Goal: Task Accomplishment & Management: Manage account settings

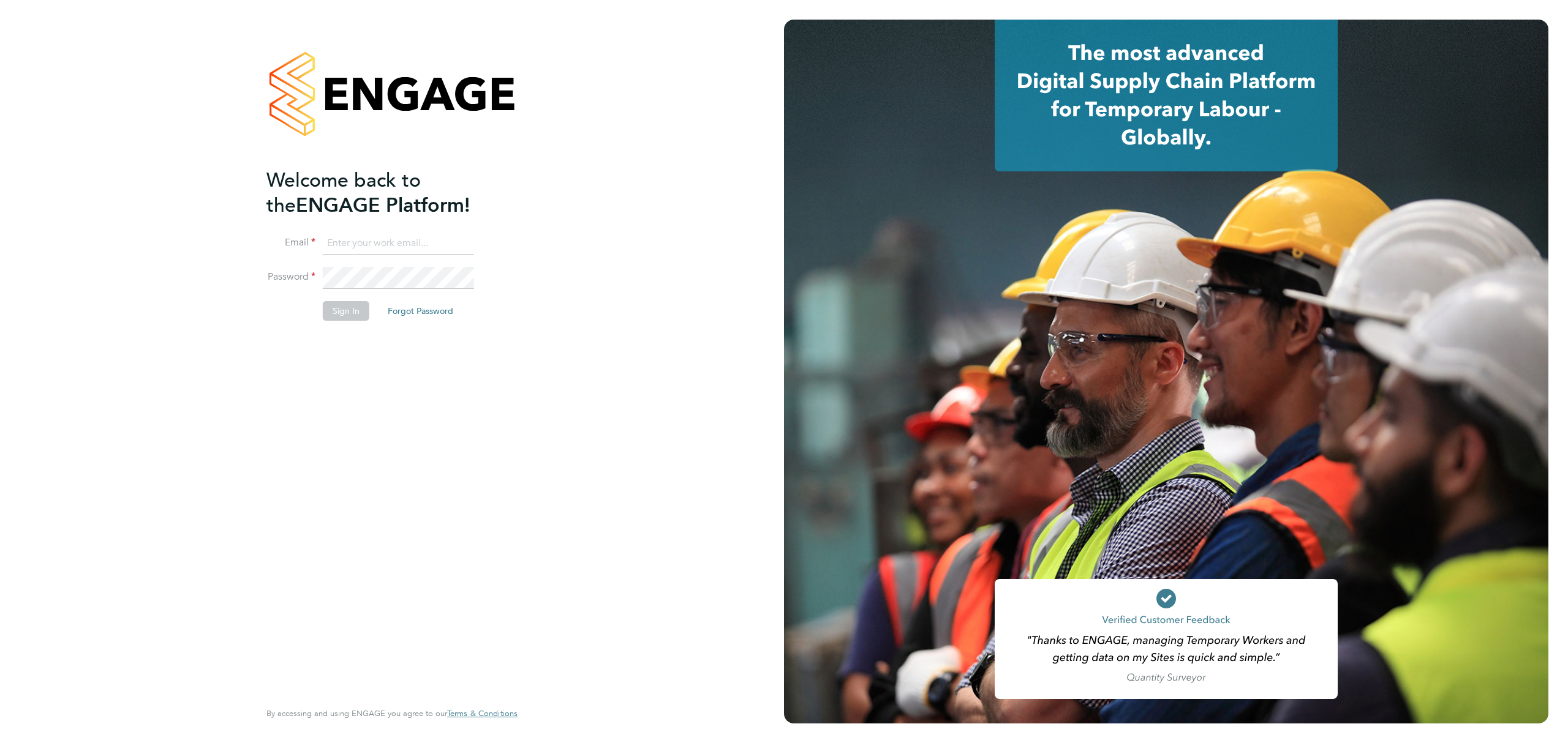
type input "brandon.arnold@vistry.co.uk"
click at [342, 322] on li "Sign In Forgot Password" at bounding box center [386, 317] width 239 height 32
click at [353, 312] on button "Sign In" at bounding box center [345, 311] width 46 height 19
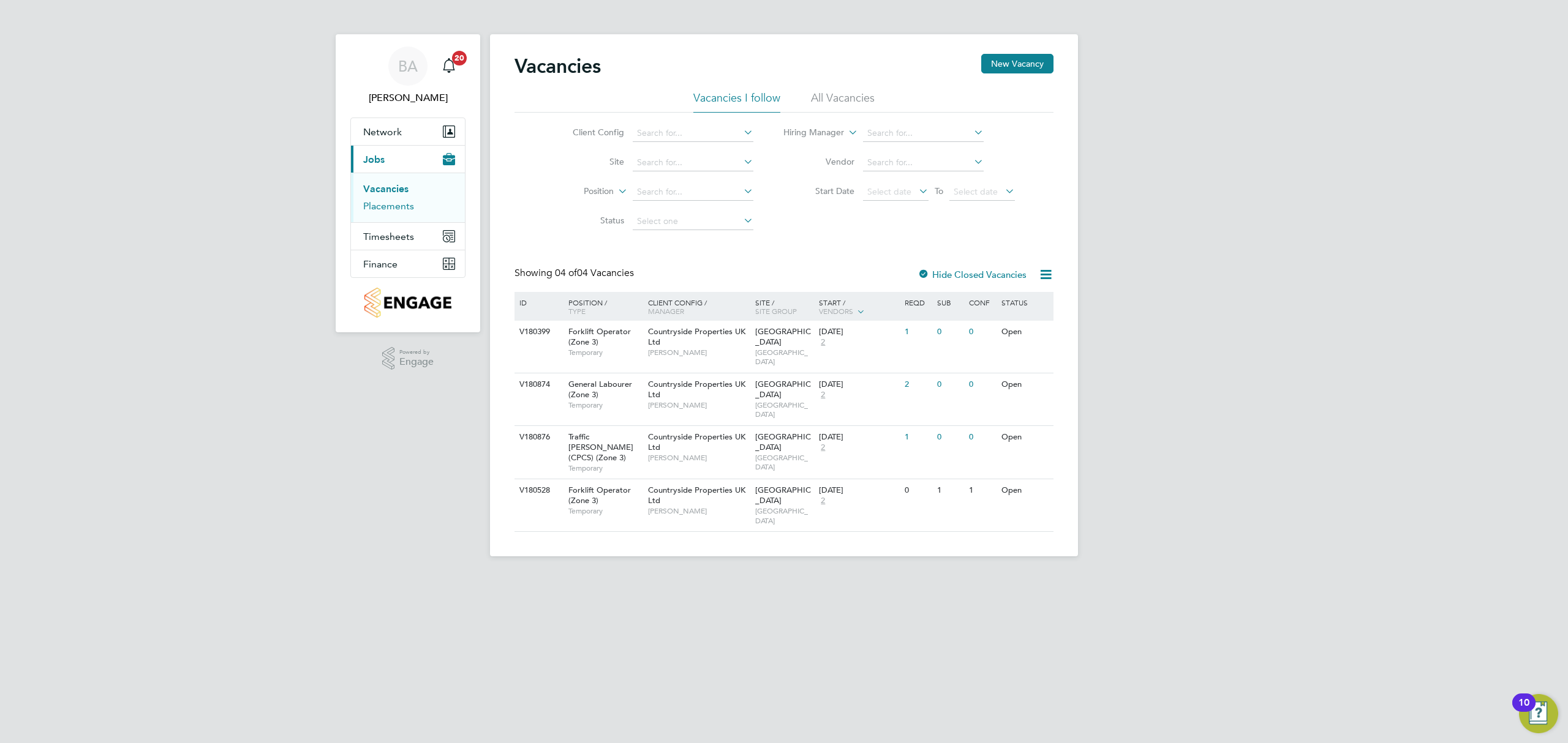
click at [407, 206] on link "Placements" at bounding box center [388, 206] width 51 height 11
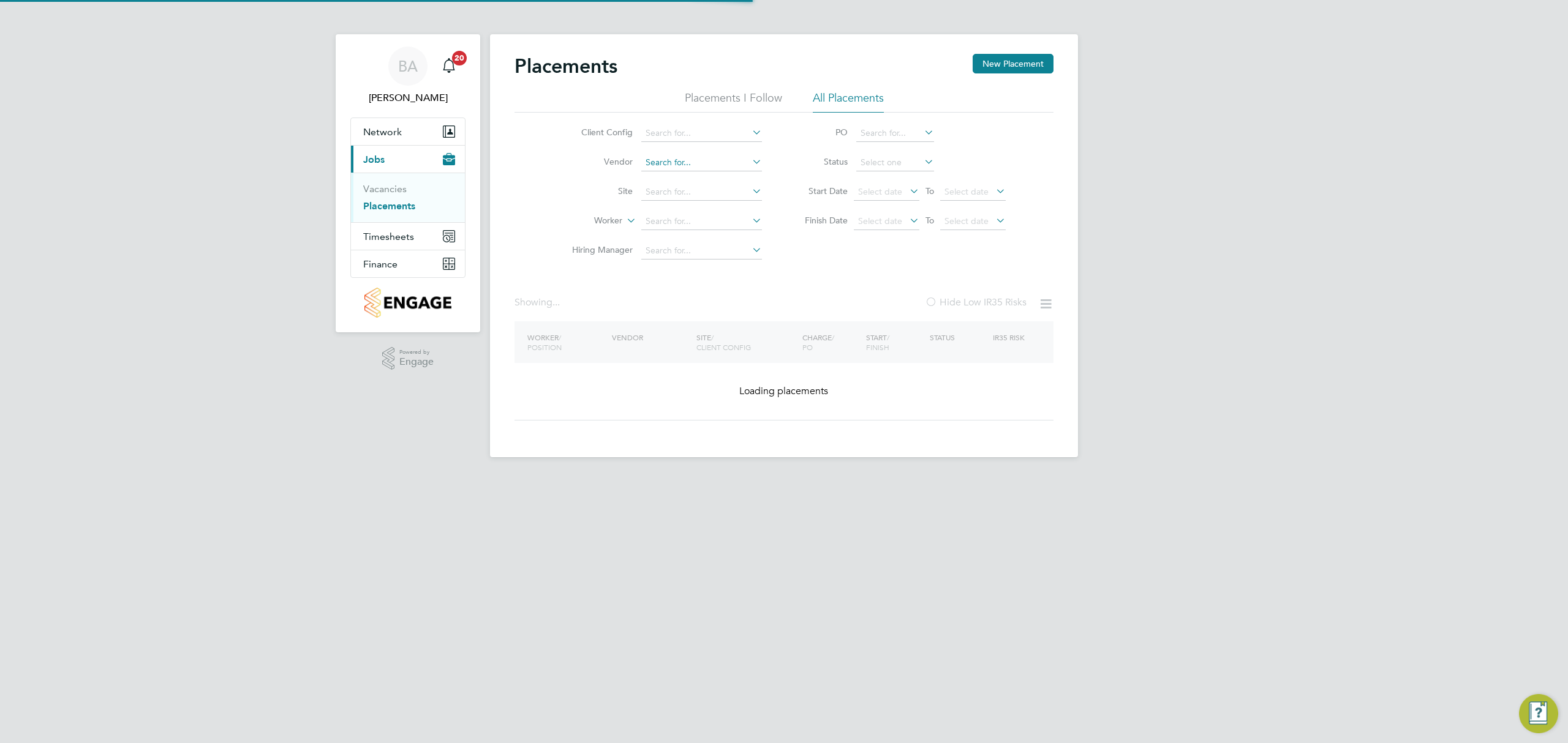
click at [699, 162] on input at bounding box center [701, 162] width 121 height 17
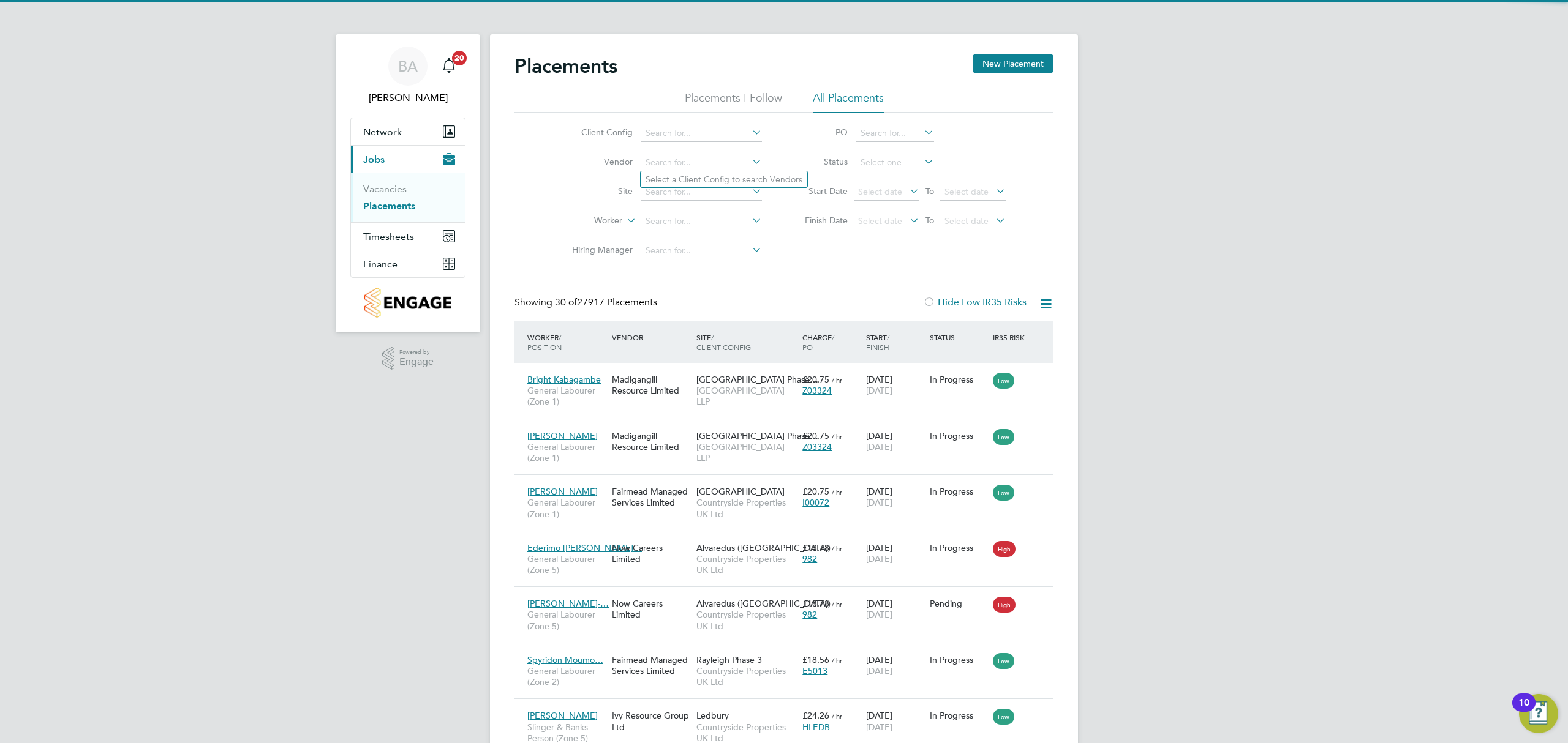
click at [693, 201] on li "Site" at bounding box center [662, 192] width 230 height 29
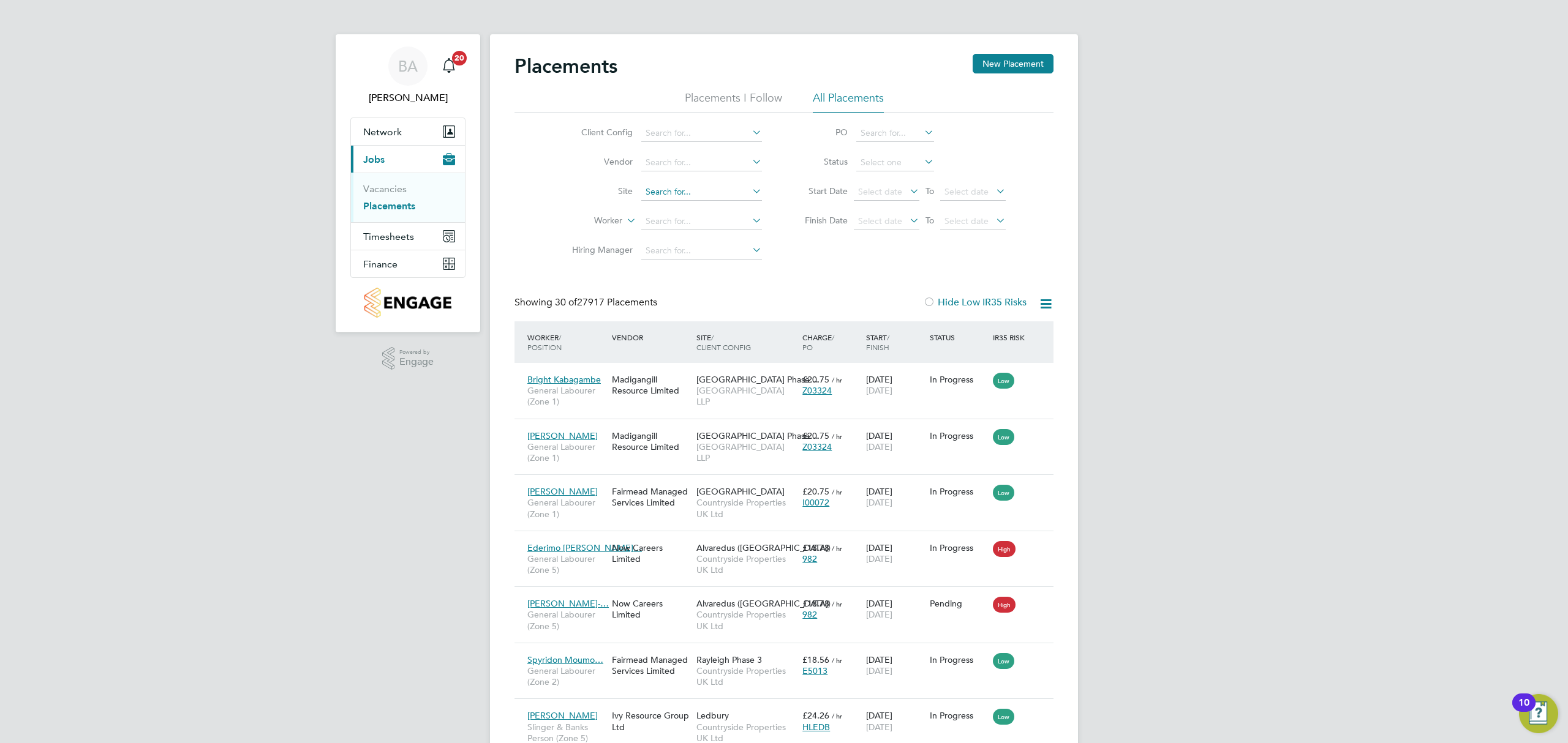
click at [690, 191] on input at bounding box center [701, 192] width 121 height 17
click at [673, 208] on li "[GEOGRAPHIC_DATA]" at bounding box center [737, 209] width 194 height 16
type input "[GEOGRAPHIC_DATA]"
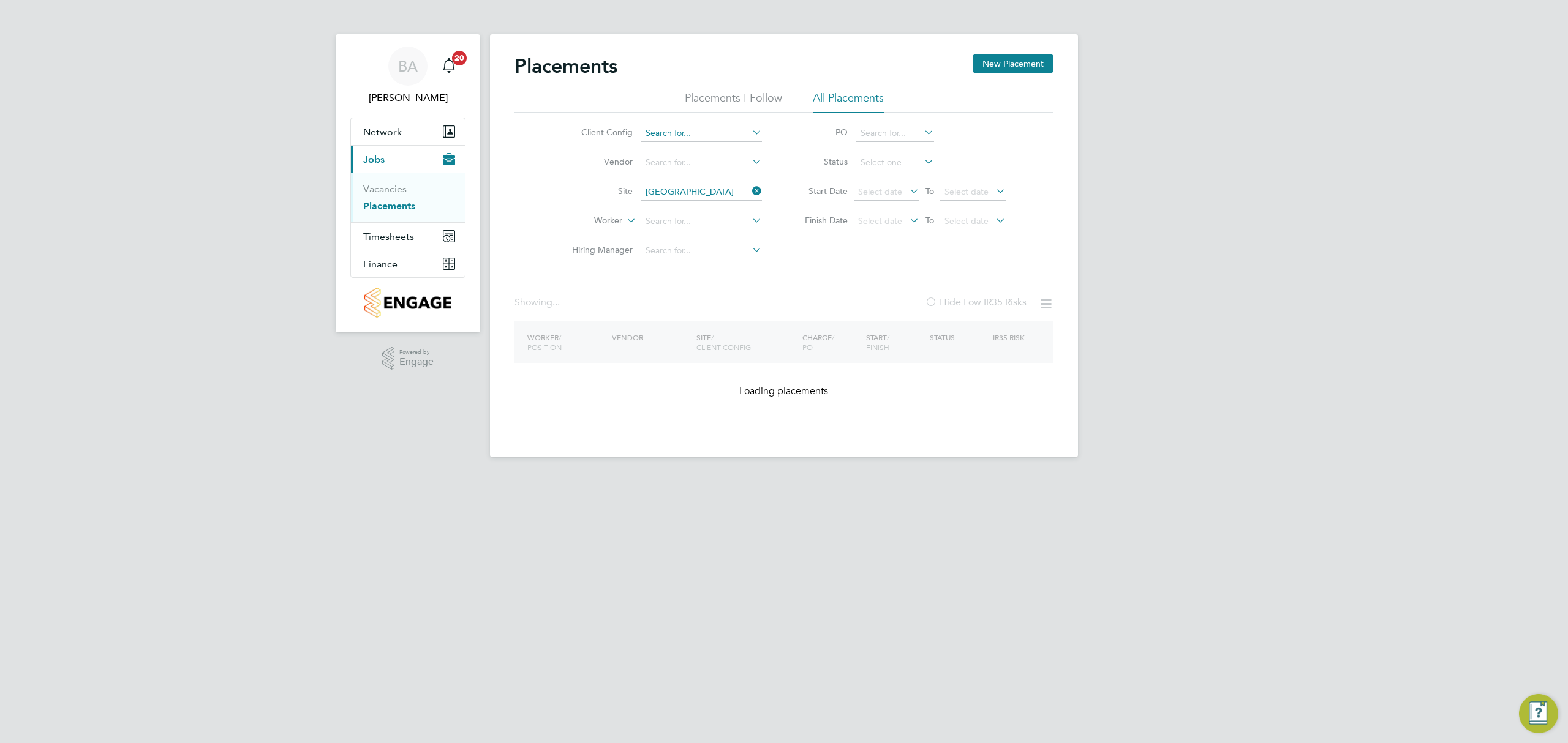
click at [644, 129] on input at bounding box center [701, 133] width 121 height 17
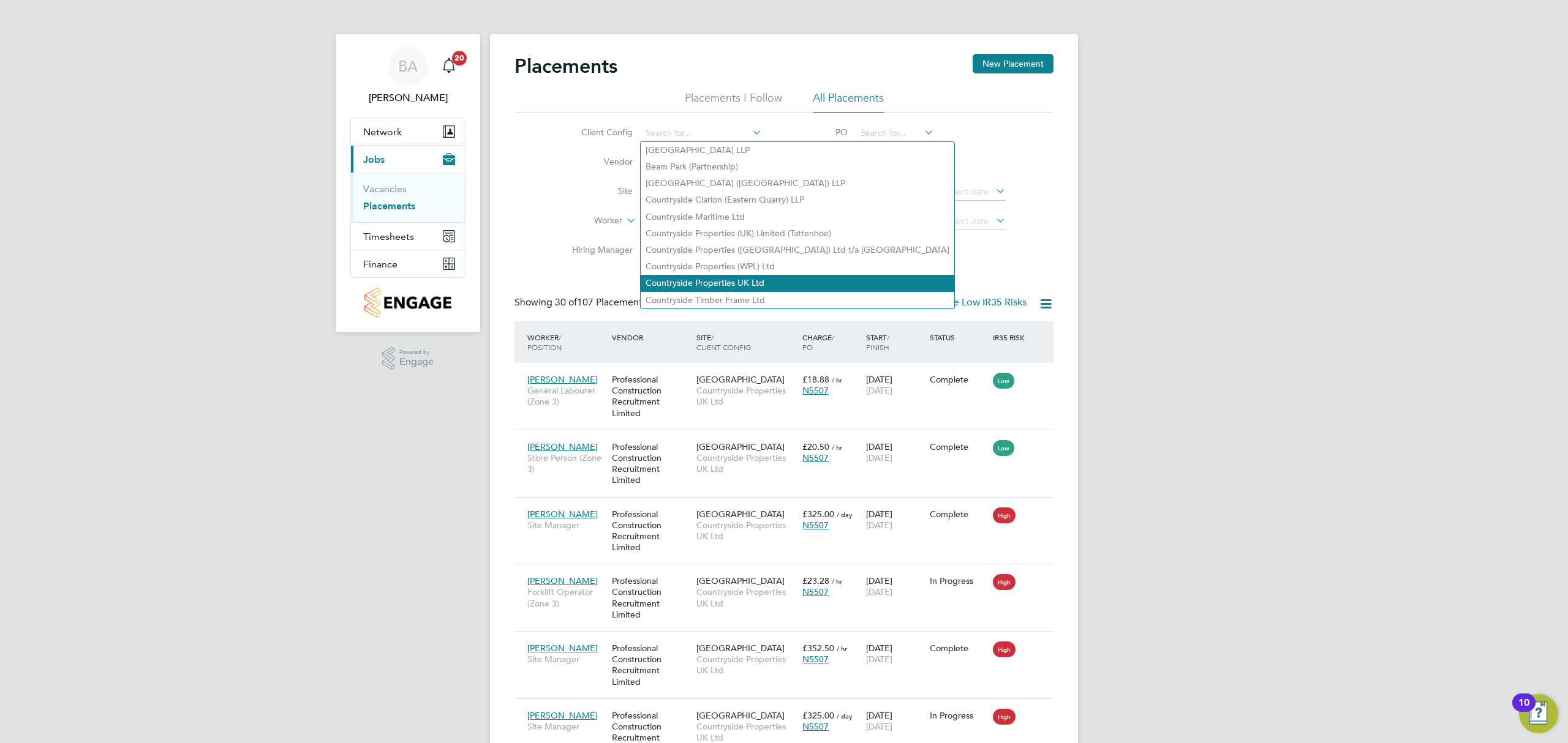
click at [697, 280] on li "Countryside Properties UK Ltd" at bounding box center [797, 283] width 314 height 16
type input "Countryside Properties UK Ltd"
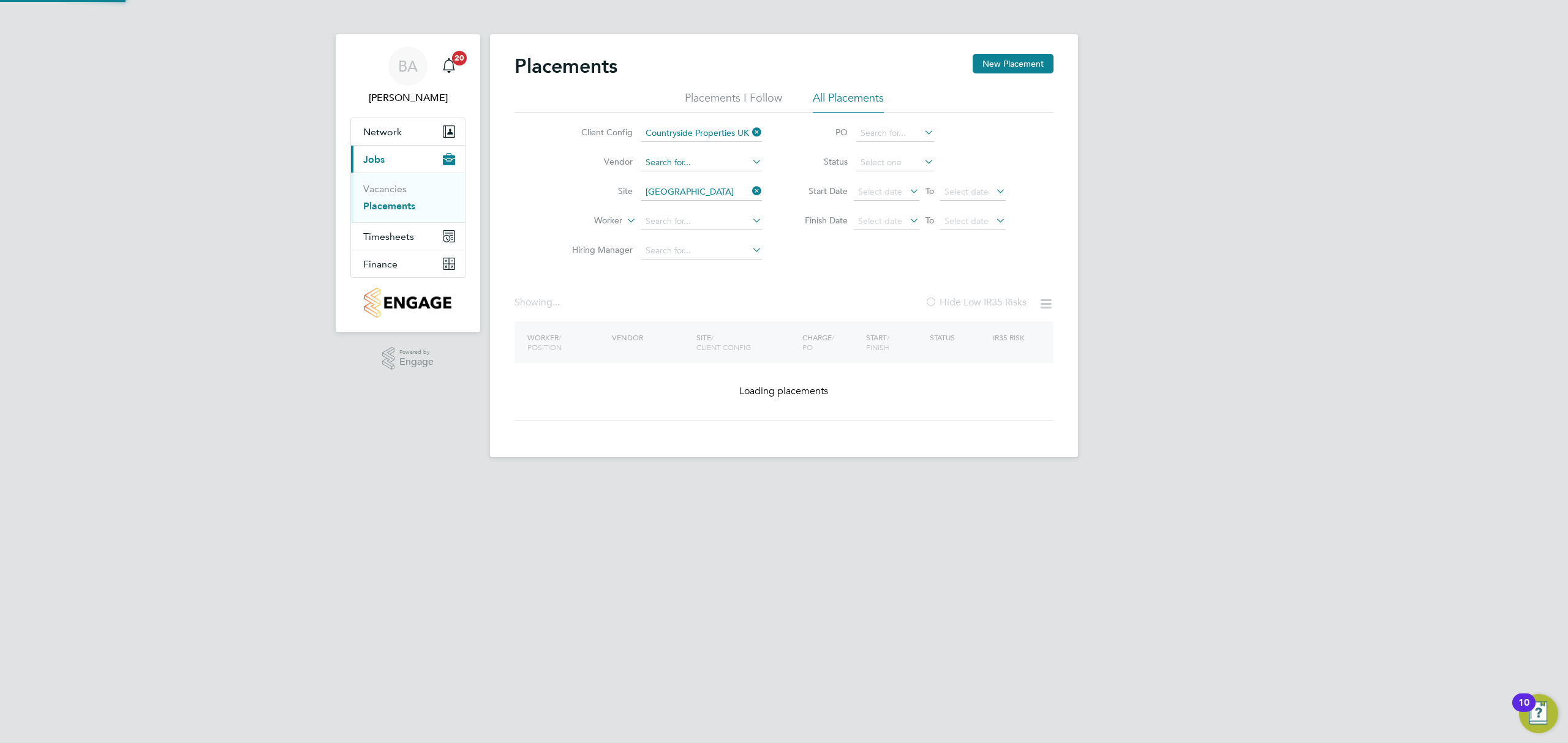
click at [679, 163] on input at bounding box center [701, 162] width 121 height 17
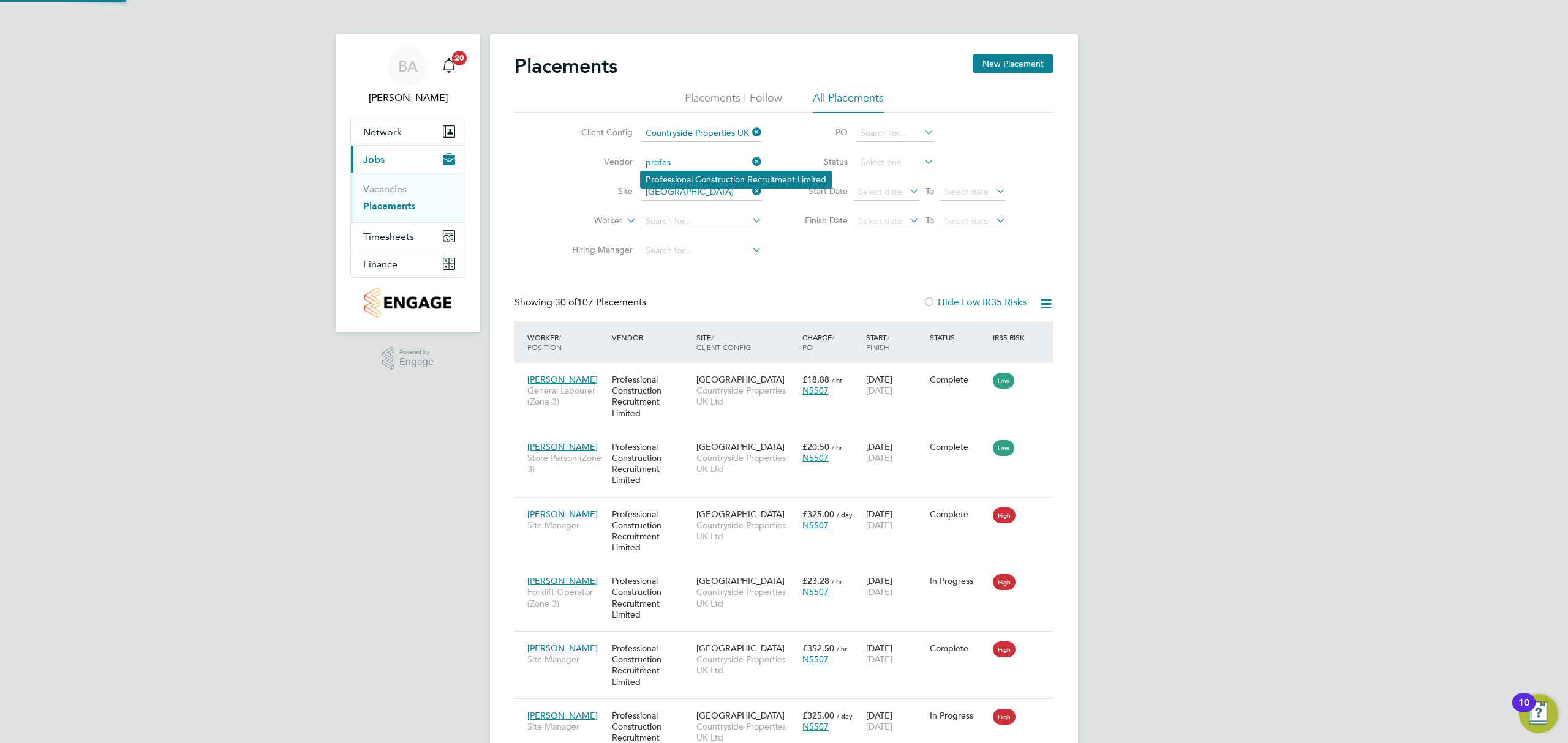
click at [701, 180] on li "Profes sional Construction Recruitment Limited" at bounding box center [735, 180] width 190 height 16
type input "Professional Construction Recruitment Limited"
click at [888, 160] on input at bounding box center [895, 162] width 78 height 17
click at [881, 177] on li "Active" at bounding box center [895, 180] width 79 height 16
type input "Active"
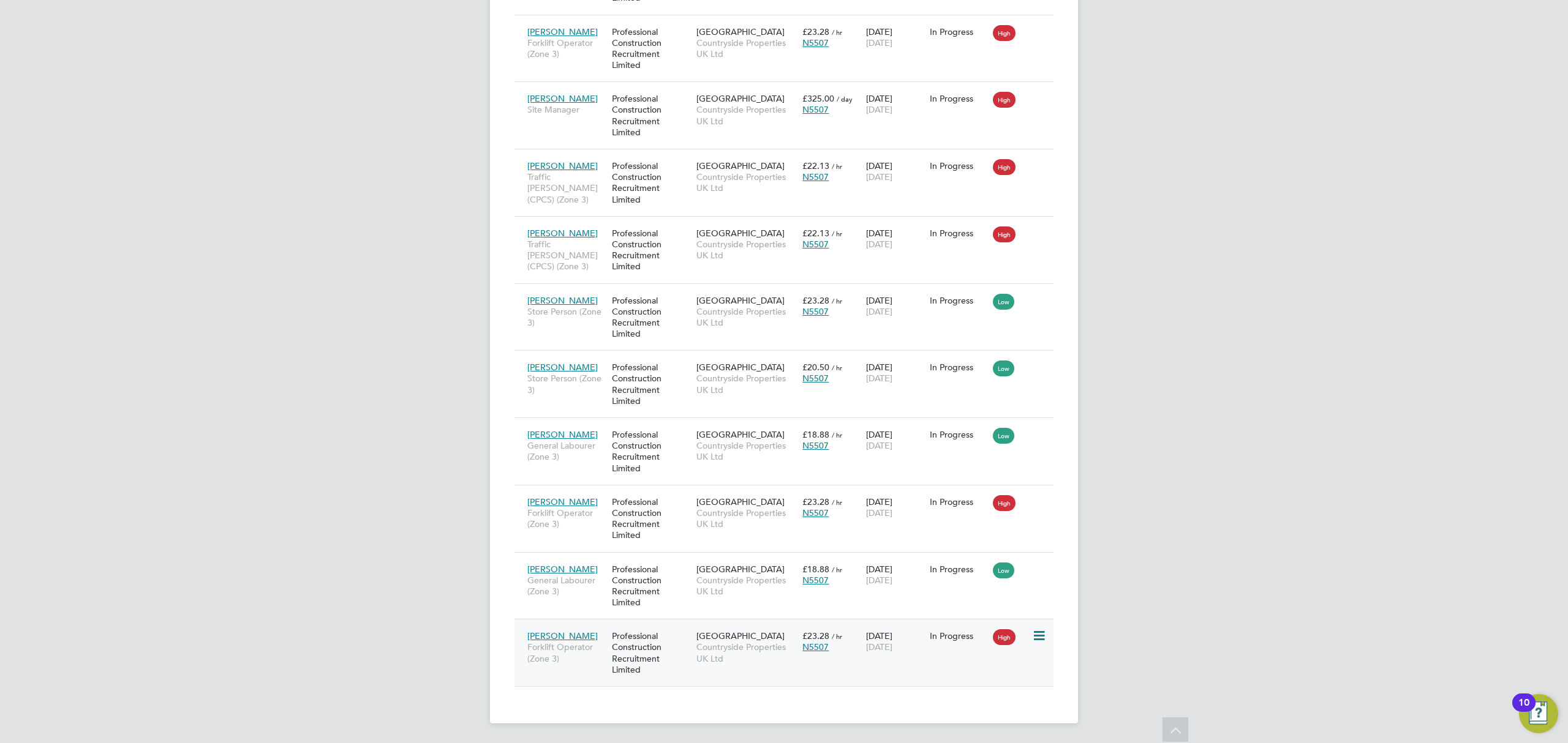
click at [736, 643] on span "Countryside Properties UK Ltd" at bounding box center [746, 652] width 100 height 22
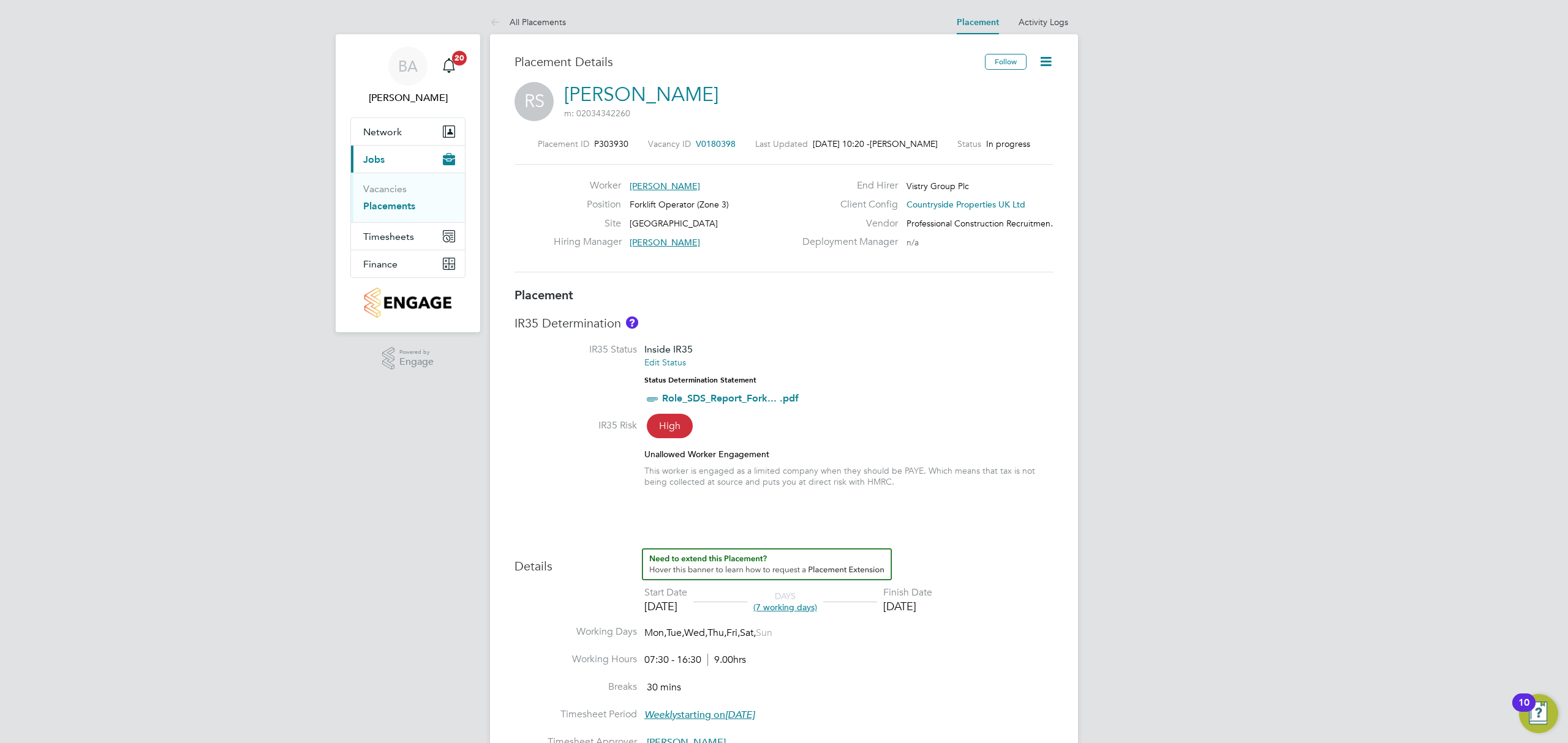
click at [1042, 59] on icon at bounding box center [1045, 62] width 15 height 15
click at [1000, 87] on li "Edit Placement e" at bounding box center [1006, 90] width 90 height 17
type input "[PERSON_NAME]"
type input "[DATE]"
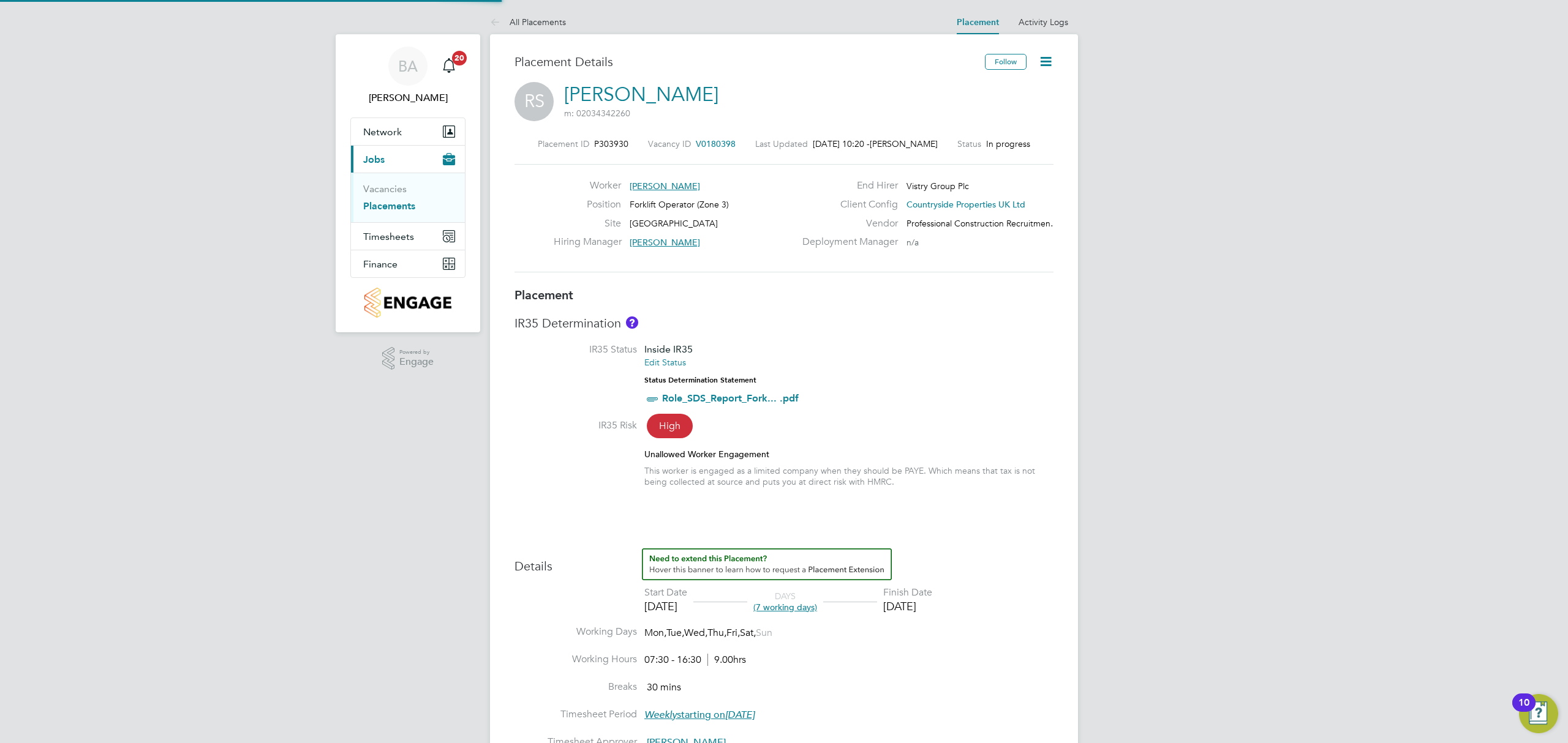
type input "[DATE]"
type input "07:30"
type input "16:30"
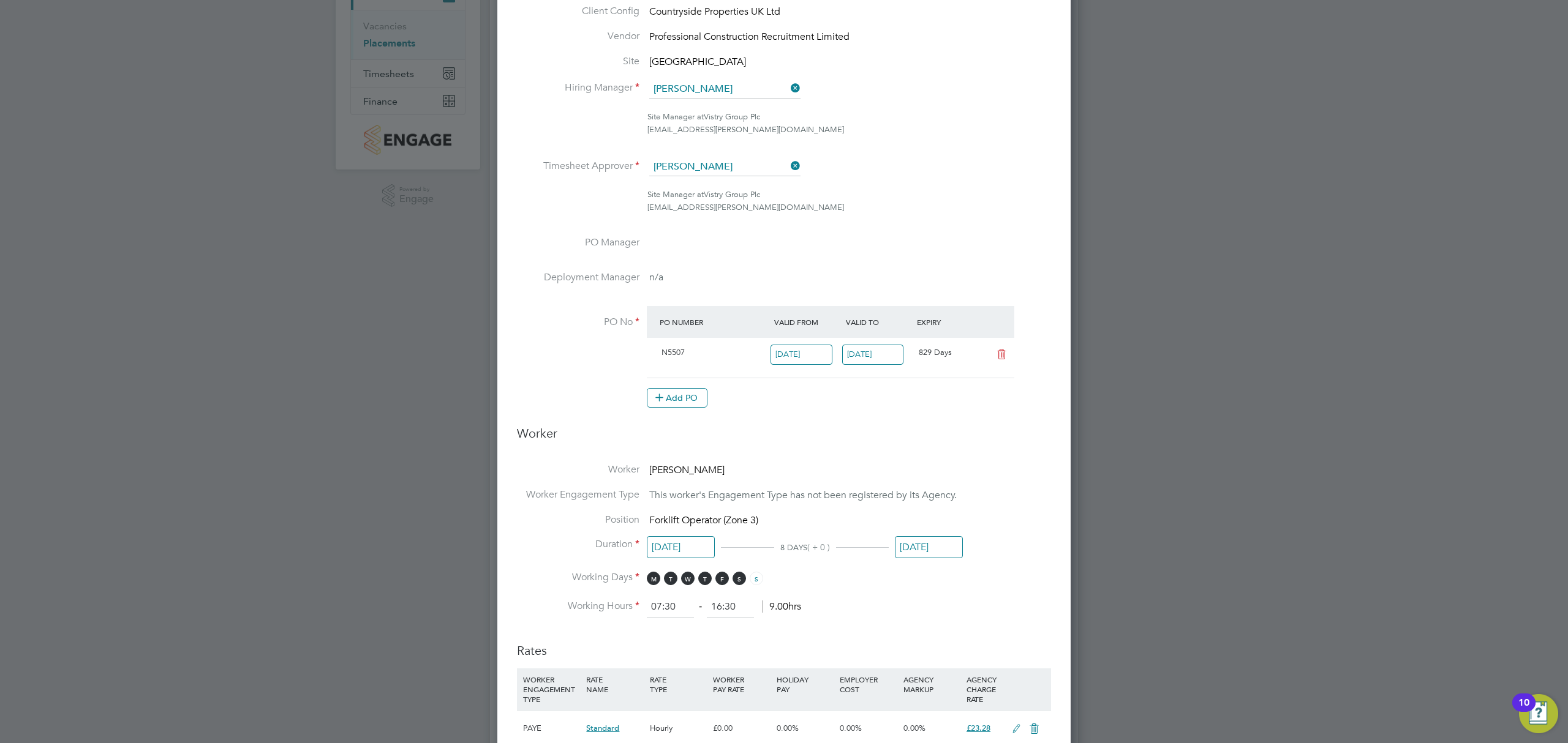
click at [951, 539] on input "[DATE]" at bounding box center [929, 548] width 68 height 23
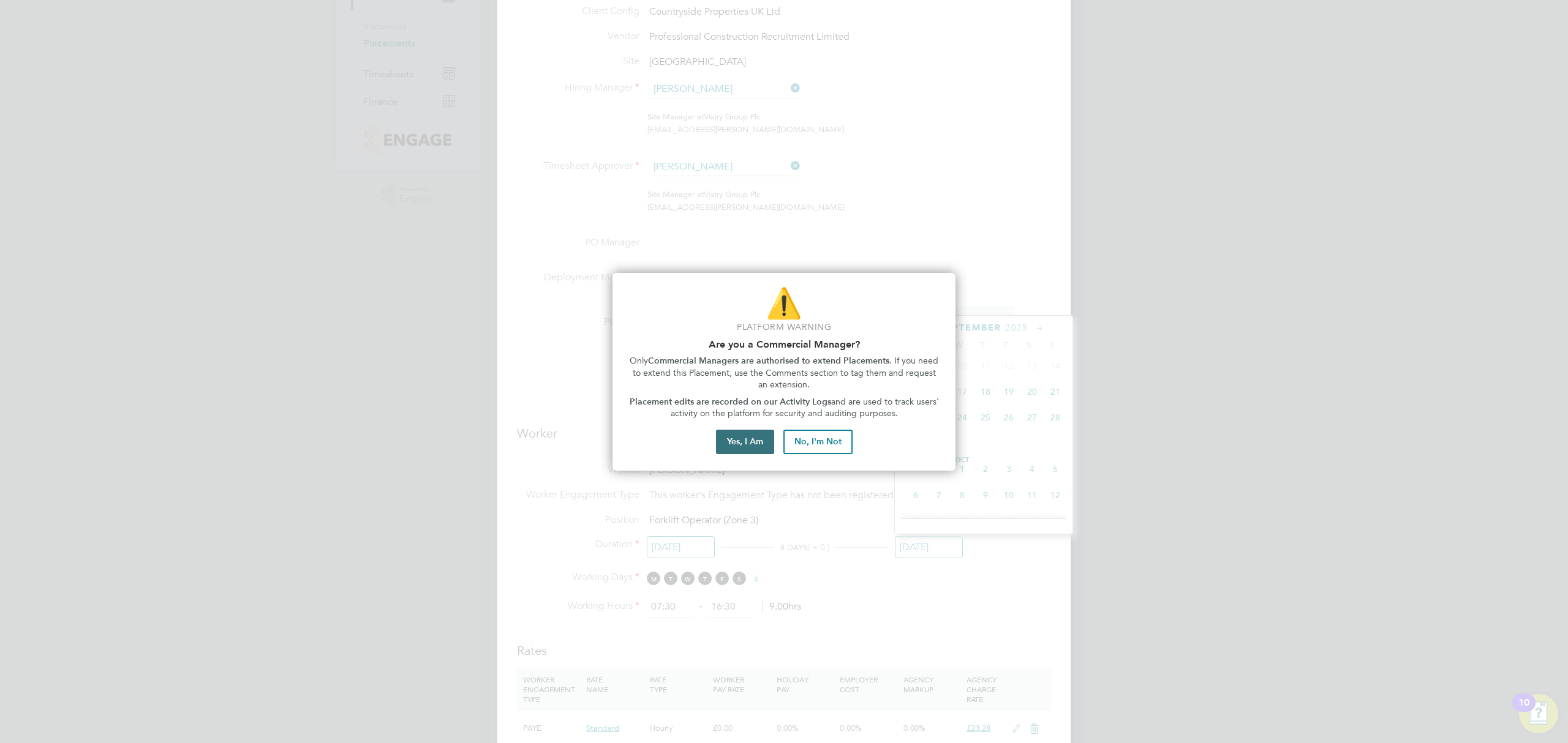
click at [738, 445] on button "Yes, I Am" at bounding box center [745, 442] width 58 height 24
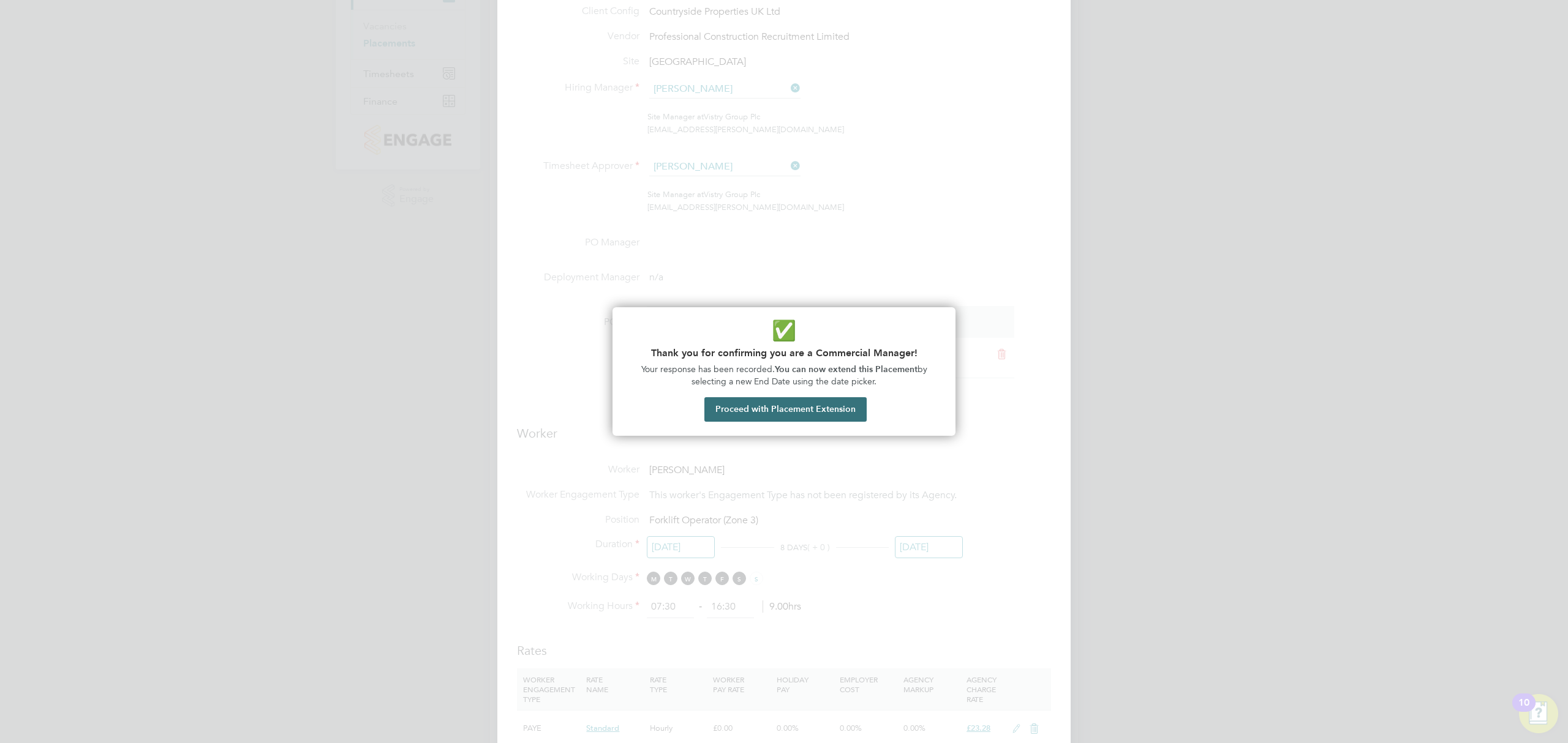
click at [795, 415] on button "Proceed with Placement Extension" at bounding box center [785, 409] width 162 height 24
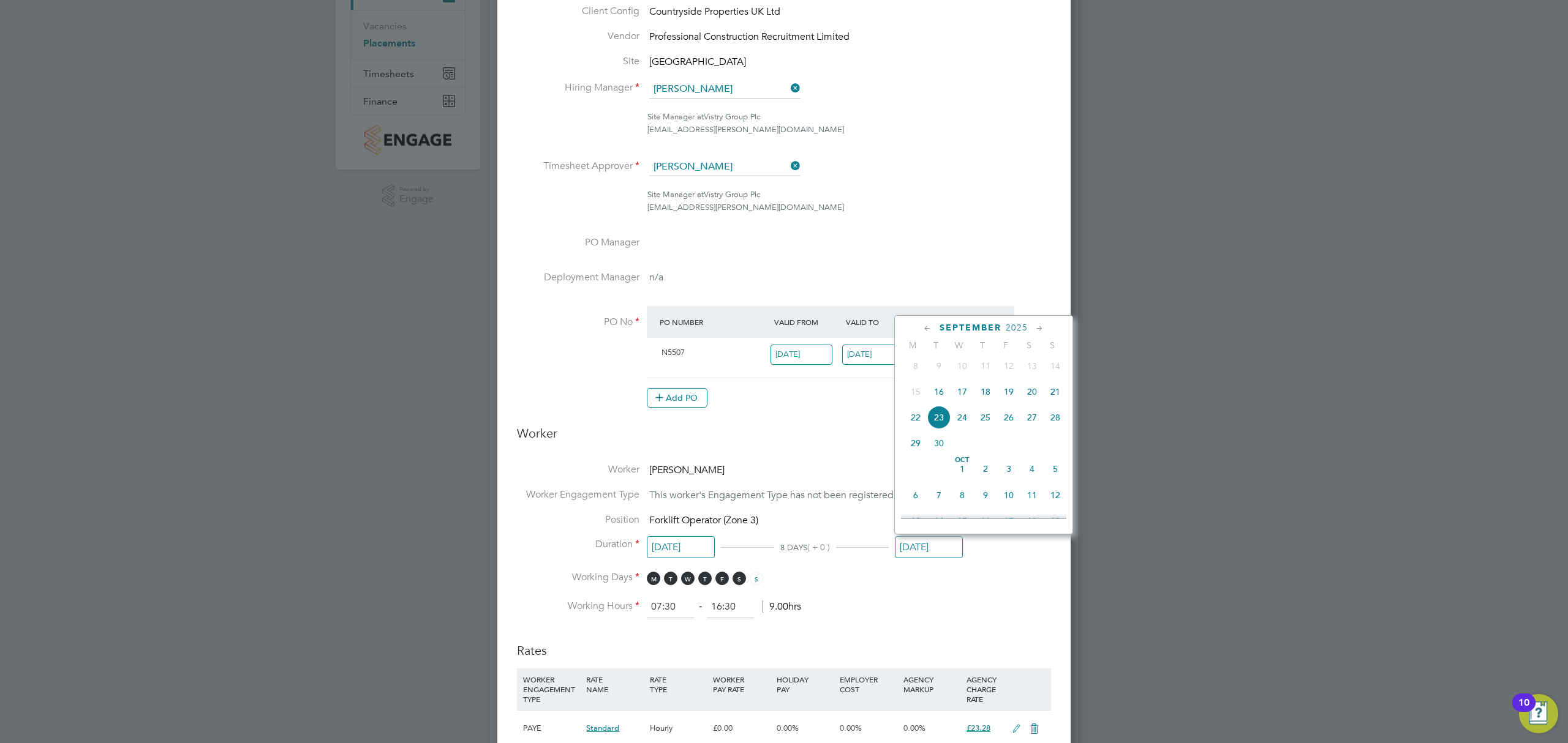
click at [1012, 422] on span "26" at bounding box center [1008, 417] width 23 height 23
type input "[DATE]"
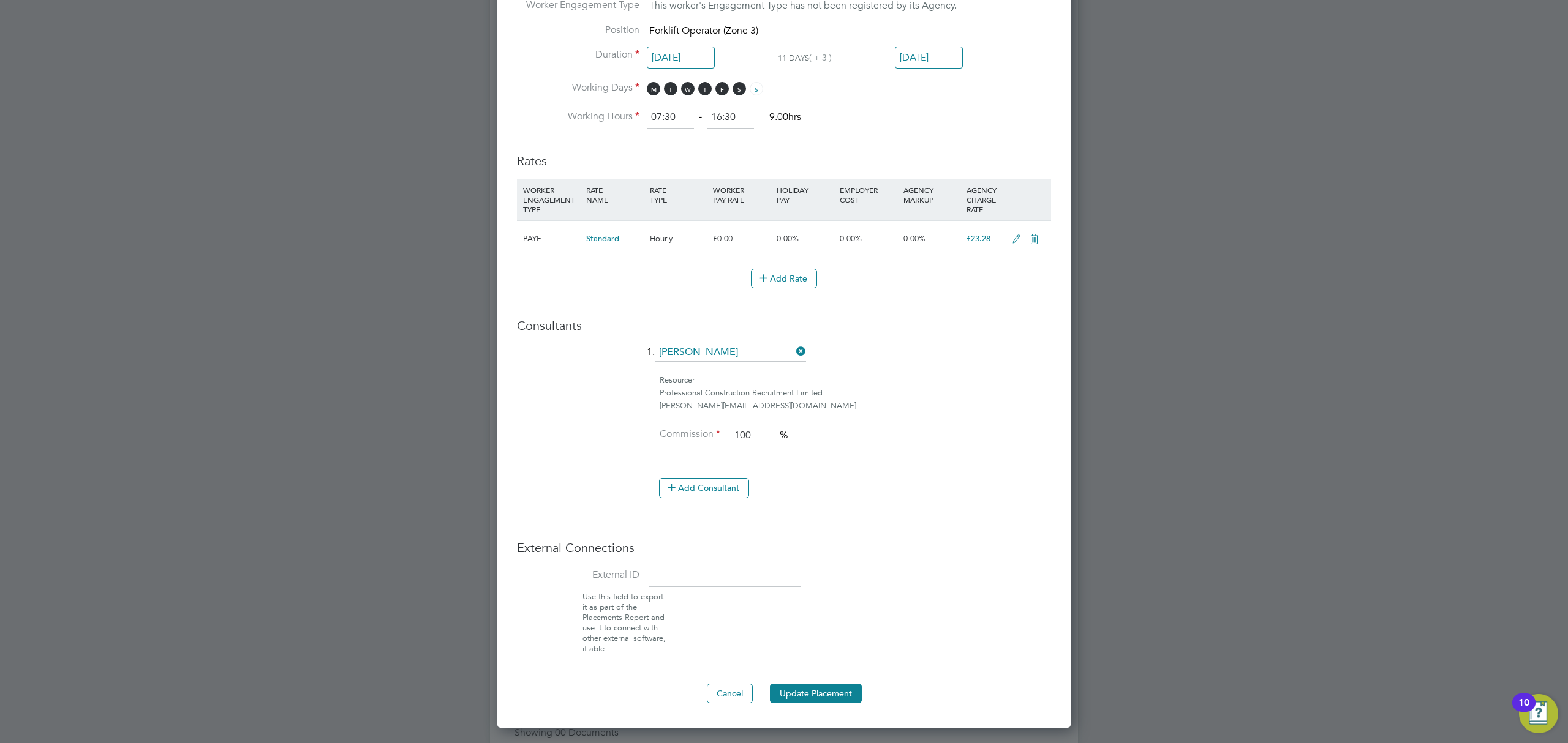
click at [844, 693] on button "Update Placement" at bounding box center [815, 694] width 92 height 19
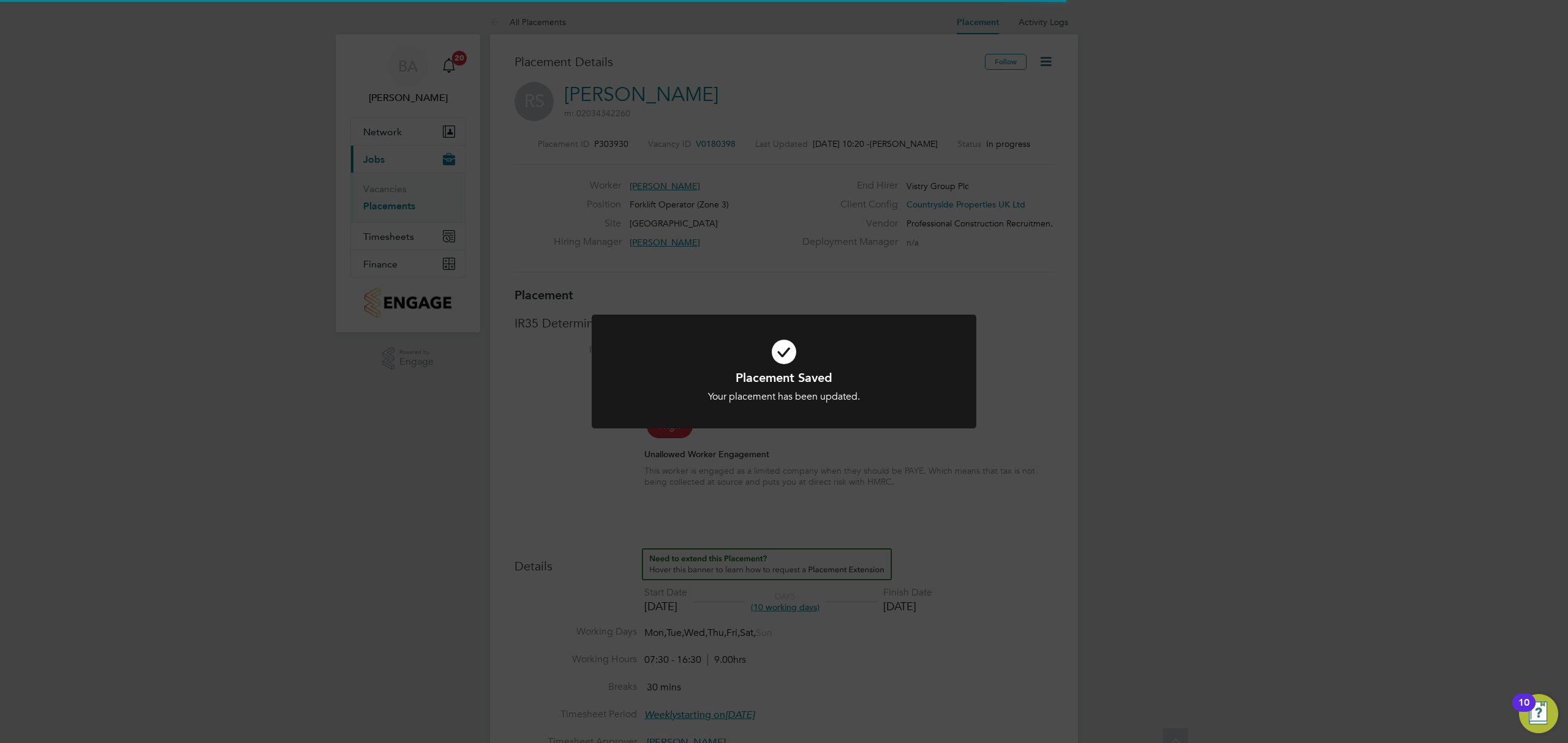
click at [386, 334] on div "Placement Saved Your placement has been updated. Cancel Okay" at bounding box center [784, 371] width 1568 height 743
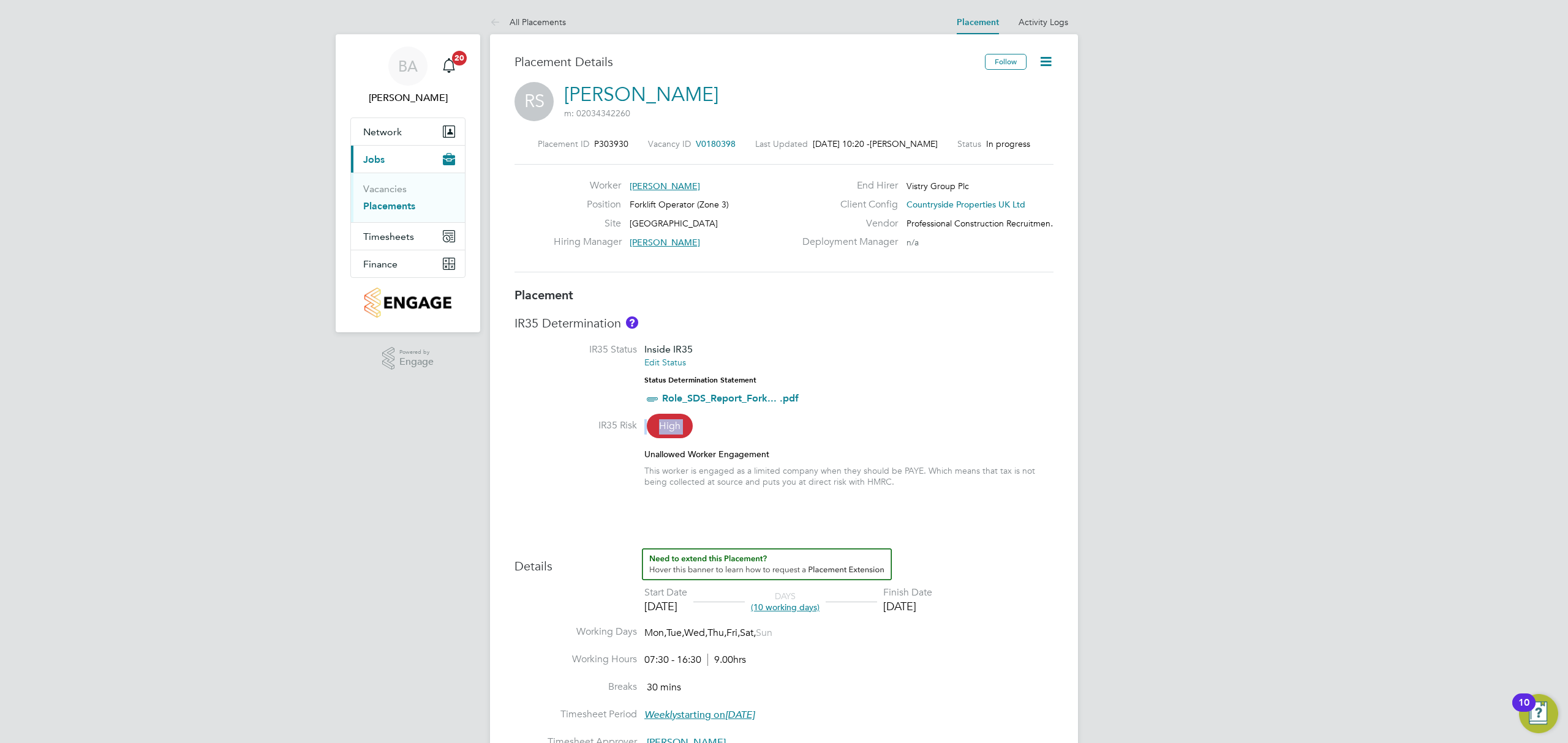
click at [929, 359] on li "IR35 Status Inside IR35 Edit Status Status Determination Statement Role_SDS_Rep…" at bounding box center [784, 381] width 539 height 75
